Goal: Understand process/instructions: Learn about a topic

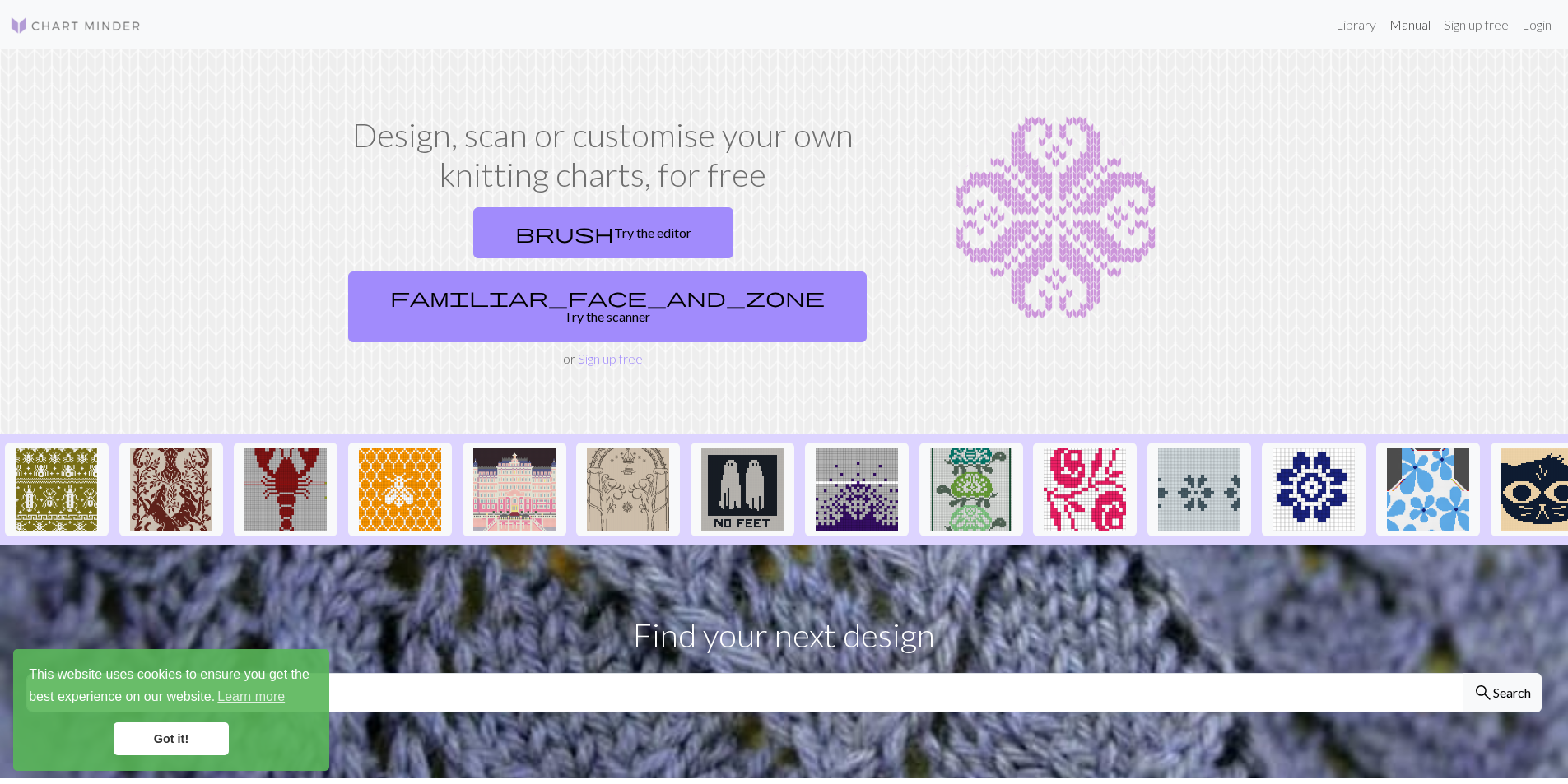
click at [1411, 28] on link "Manual" at bounding box center [1410, 24] width 54 height 33
click at [851, 451] on img at bounding box center [857, 490] width 82 height 82
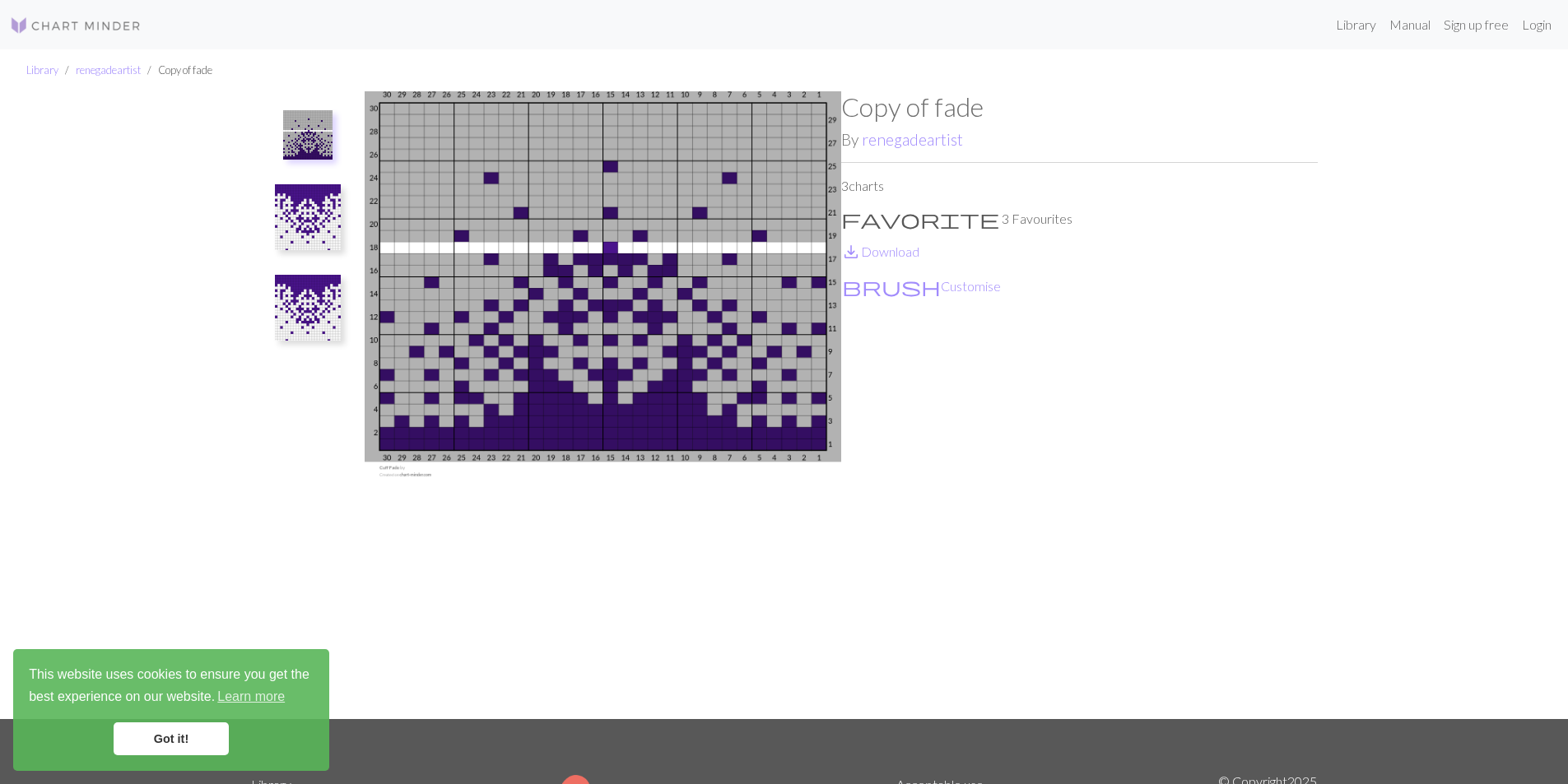
click at [702, 309] on img at bounding box center [603, 405] width 477 height 628
